Goal: Browse casually

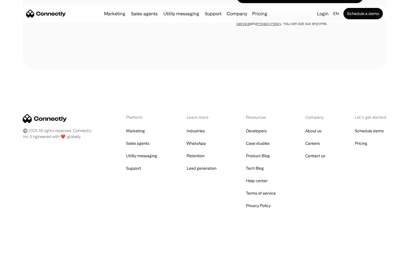
scroll to position [1074, 0]
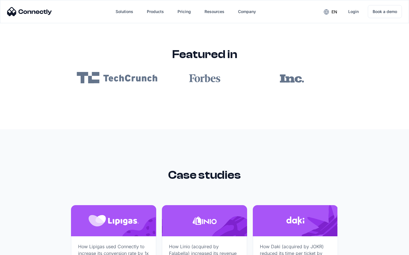
scroll to position [3399, 0]
